Goal: Navigation & Orientation: Go to known website

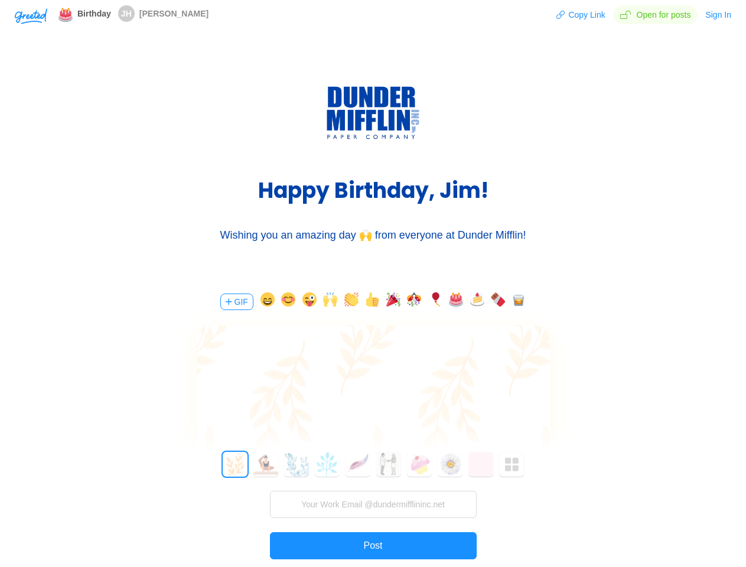
click at [373, 284] on div "GIF 0 1 2 3 4 5 6 7 8 9 10 11 12 13 14 15 16 17 18 19 20 21 22 23 24 25 26 27 2…" at bounding box center [373, 447] width 355 height 338
click at [31, 15] on img "button" at bounding box center [31, 16] width 33 height 16
click at [582, 15] on button "Copy Link" at bounding box center [581, 14] width 50 height 19
click at [719, 15] on button "Sign In" at bounding box center [718, 14] width 27 height 19
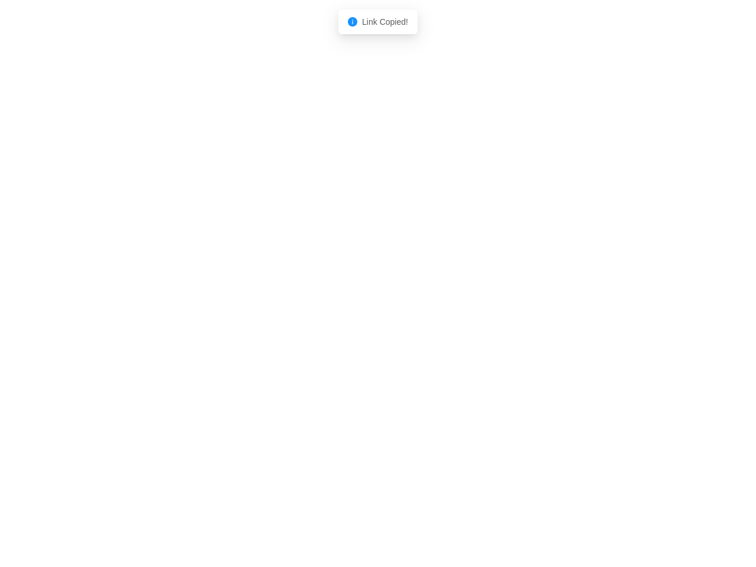
click at [236, 302] on body "Shadow: (click to exit) Link Copied!" at bounding box center [378, 283] width 756 height 567
click at [265, 302] on body "Shadow: (click to exit) Link Copied!" at bounding box center [378, 283] width 756 height 567
click at [287, 302] on body "Shadow: (click to exit) Link Copied!" at bounding box center [378, 283] width 756 height 567
click at [308, 302] on body "Shadow: (click to exit) Link Copied!" at bounding box center [378, 283] width 756 height 567
click at [329, 302] on body "Shadow: (click to exit) Link Copied!" at bounding box center [378, 283] width 756 height 567
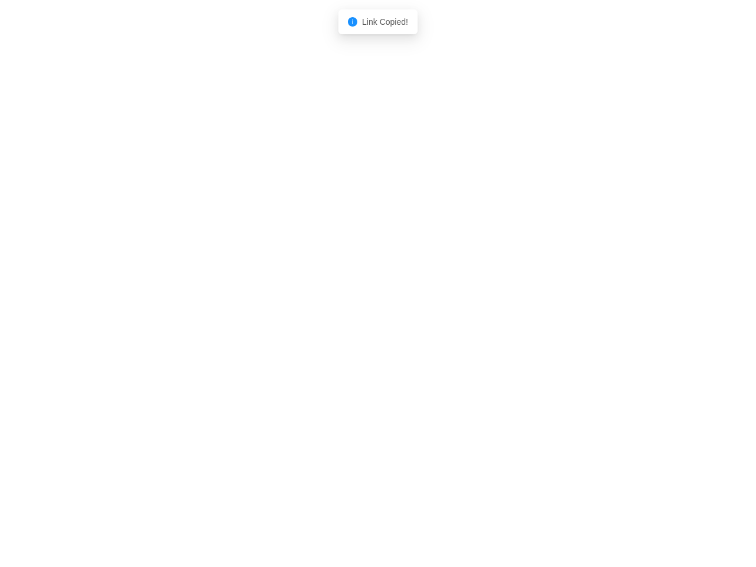
click at [350, 302] on body "Shadow: (click to exit) Link Copied!" at bounding box center [378, 283] width 756 height 567
